Goal: Participate in discussion: Engage in conversation with other users on a specific topic

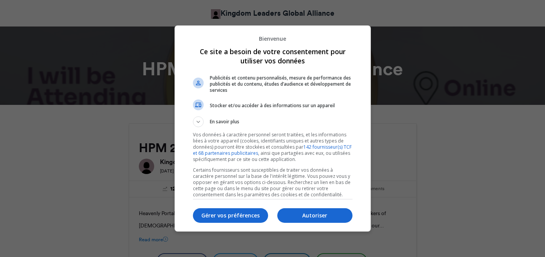
scroll to position [3, 0]
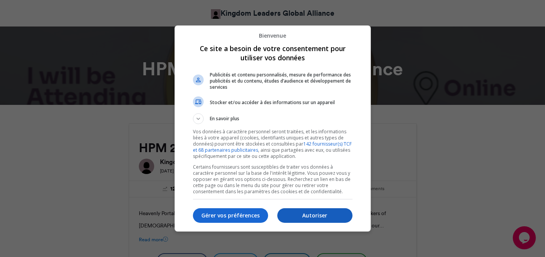
click at [315, 213] on p "Autoriser" at bounding box center [314, 215] width 75 height 8
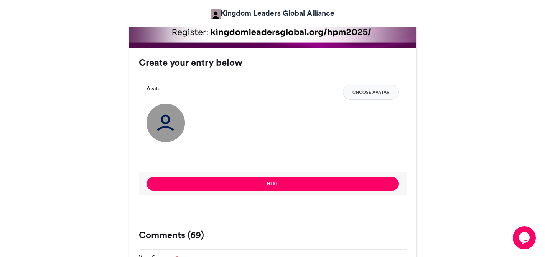
scroll to position [563, 0]
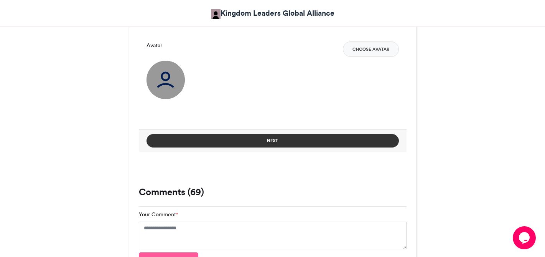
click at [308, 140] on button "Next" at bounding box center [273, 140] width 253 height 13
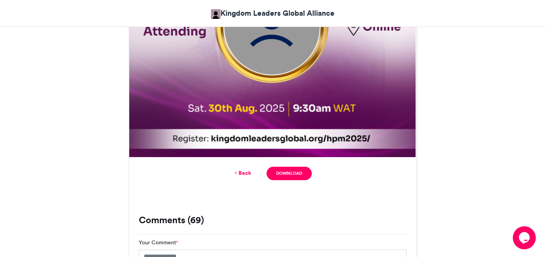
scroll to position [415, 0]
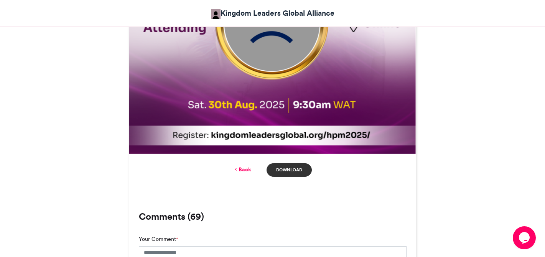
click at [293, 167] on link "Download" at bounding box center [289, 169] width 45 height 13
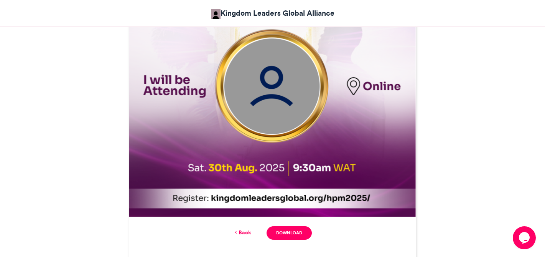
scroll to position [350, 0]
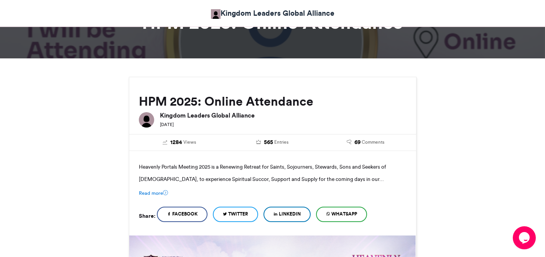
scroll to position [44, 0]
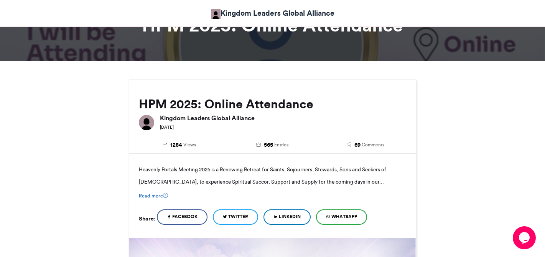
click at [163, 195] on icon at bounding box center [165, 195] width 5 height 5
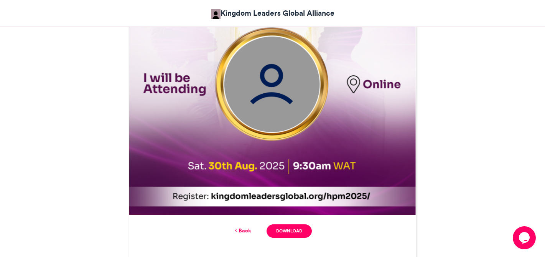
scroll to position [420, 0]
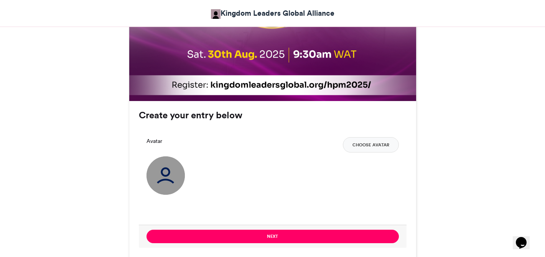
scroll to position [454, 0]
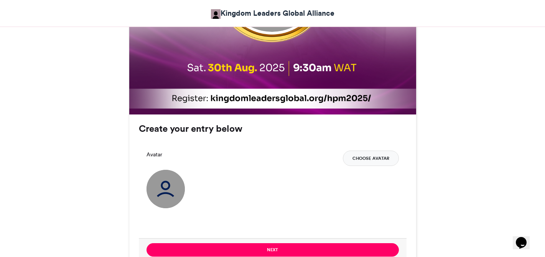
click at [372, 158] on button "Choose Avatar" at bounding box center [371, 157] width 56 height 15
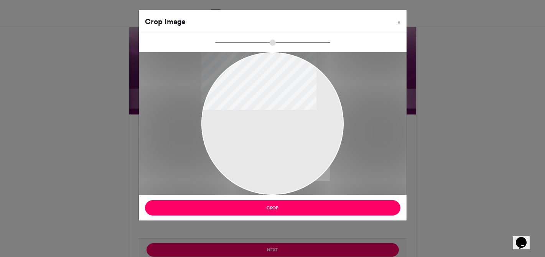
type input "******"
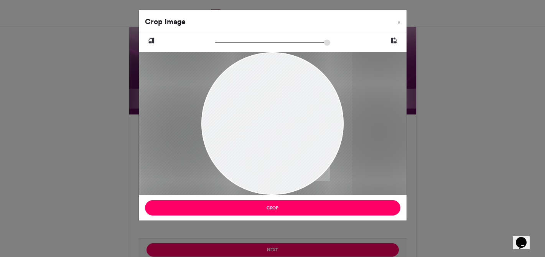
drag, startPoint x: 259, startPoint y: 160, endPoint x: 208, endPoint y: 157, distance: 50.7
click at [208, 157] on div at bounding box center [221, 123] width 261 height 142
drag, startPoint x: 297, startPoint y: 162, endPoint x: 308, endPoint y: 163, distance: 10.8
click at [308, 163] on div at bounding box center [232, 123] width 261 height 142
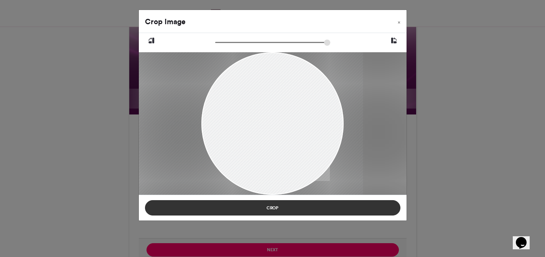
click at [286, 208] on button "Crop" at bounding box center [273, 207] width 256 height 15
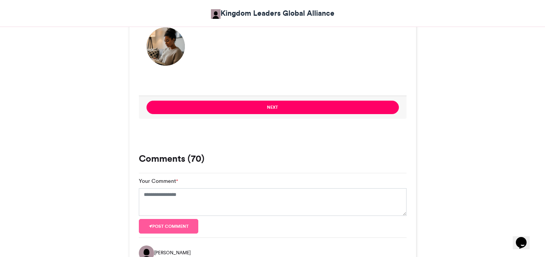
scroll to position [588, 0]
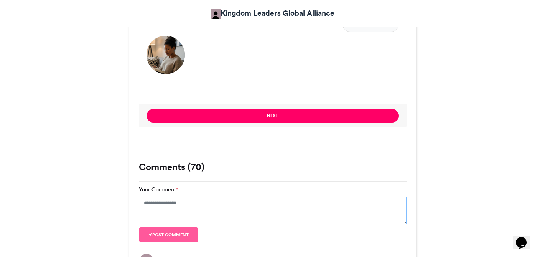
click at [163, 206] on textarea "Your Comment *" at bounding box center [273, 211] width 268 height 28
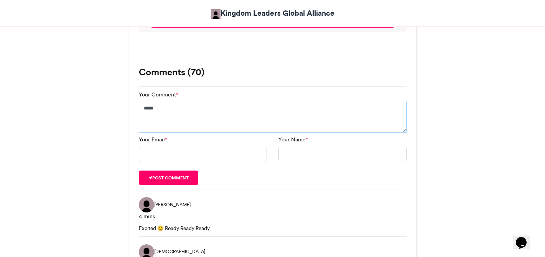
scroll to position [697, 0]
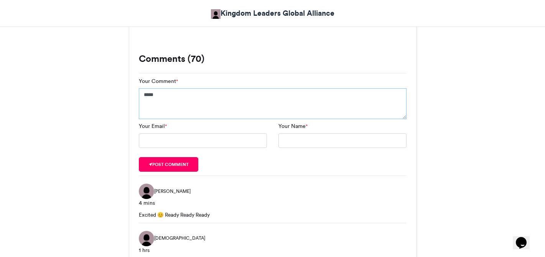
type textarea "*****"
click at [183, 142] on input "Your Email *" at bounding box center [203, 140] width 128 height 15
type input "**********"
click at [318, 142] on input "**********" at bounding box center [343, 140] width 128 height 15
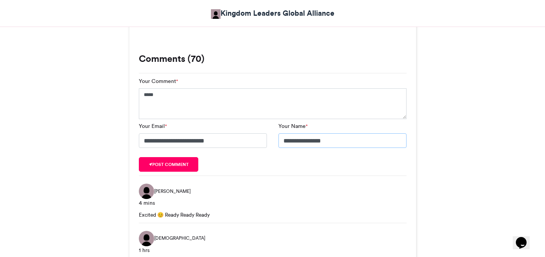
click at [318, 142] on input "**********" at bounding box center [343, 140] width 128 height 15
type input "******"
click at [284, 170] on form "**********" at bounding box center [273, 124] width 268 height 94
click at [182, 167] on button "Post comment" at bounding box center [169, 164] width 60 height 15
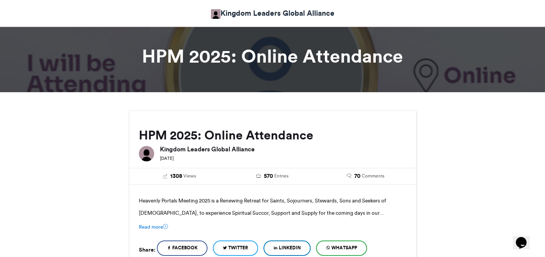
scroll to position [7, 0]
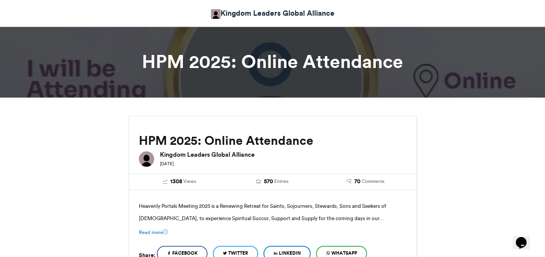
scroll to position [751, 0]
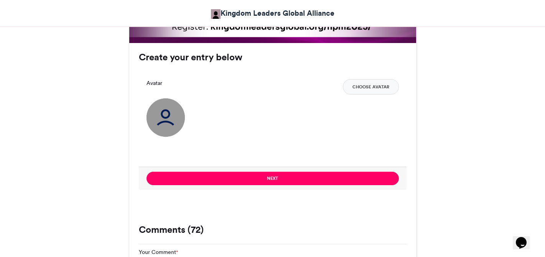
scroll to position [527, 0]
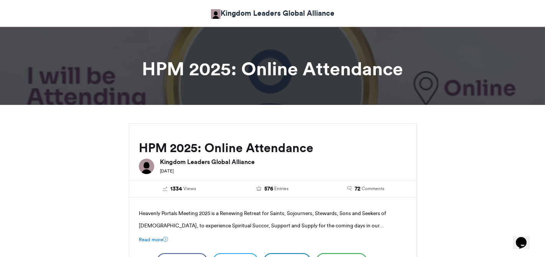
scroll to position [688, 0]
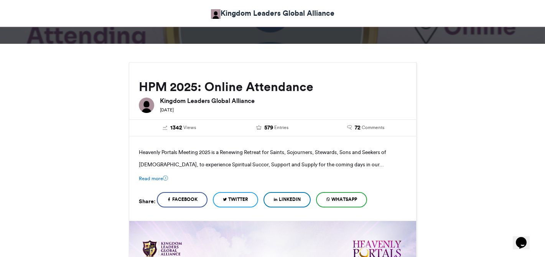
scroll to position [62, 0]
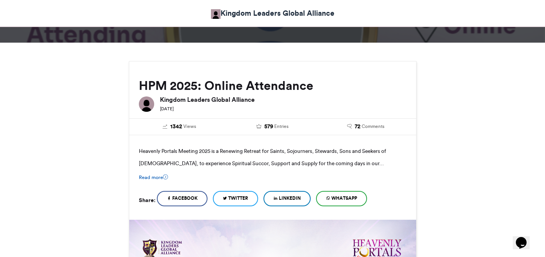
click at [150, 177] on link "Read more" at bounding box center [153, 176] width 29 height 7
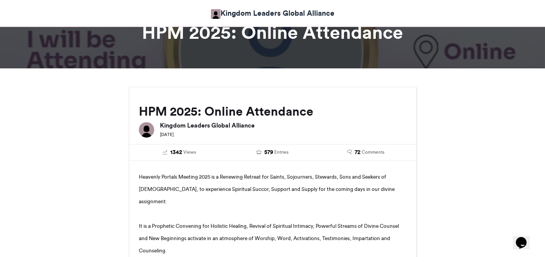
scroll to position [0, 0]
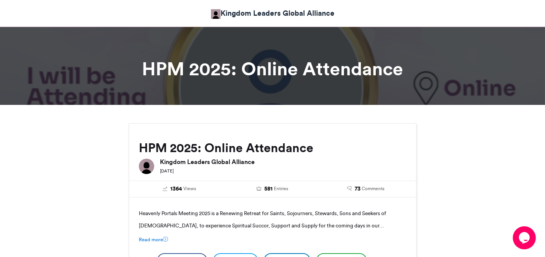
scroll to position [661, 0]
